Goal: Find specific page/section: Find specific page/section

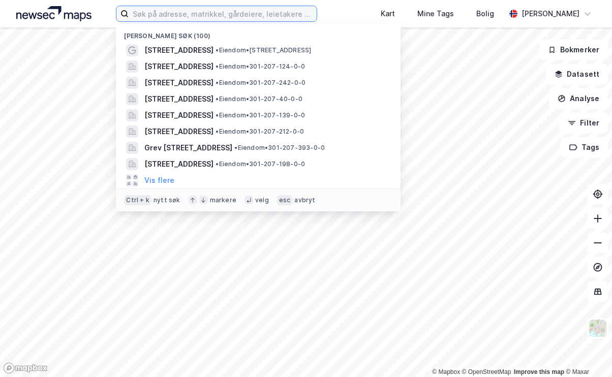
click at [208, 16] on input at bounding box center [223, 13] width 188 height 15
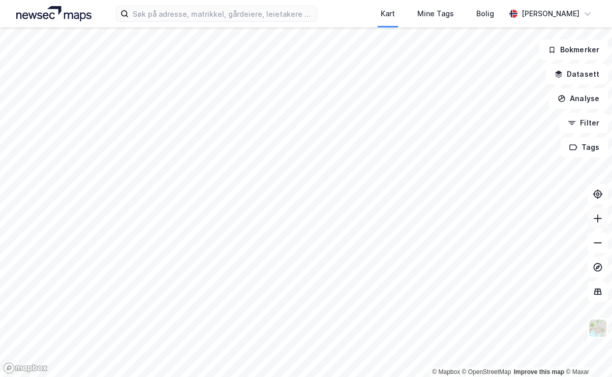
click at [601, 218] on icon at bounding box center [598, 219] width 10 height 10
